Goal: Check status

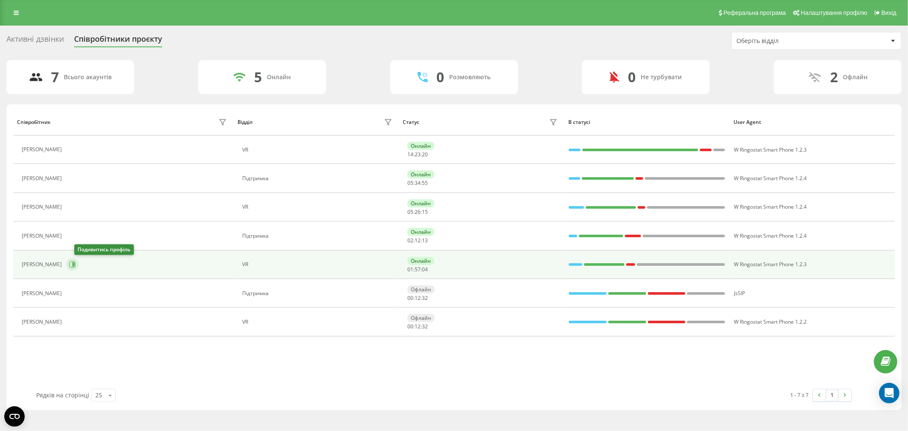
click at [76, 266] on icon at bounding box center [72, 264] width 7 height 7
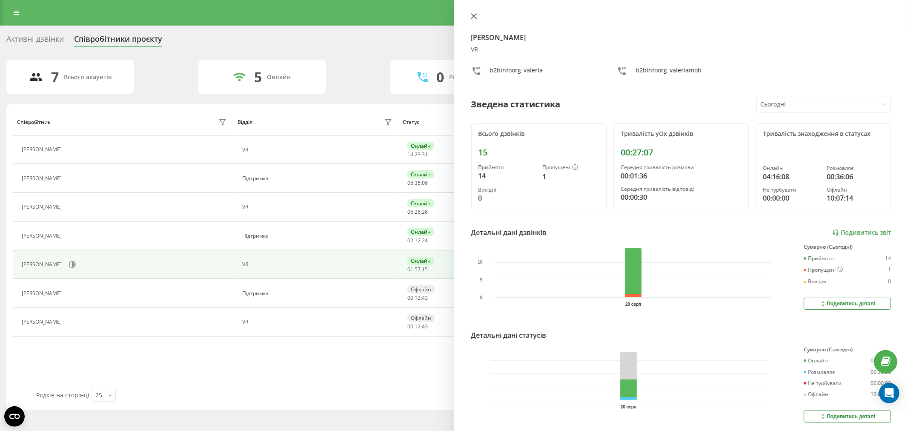
click at [472, 20] on button at bounding box center [473, 17] width 11 height 8
